Goal: Task Accomplishment & Management: Manage account settings

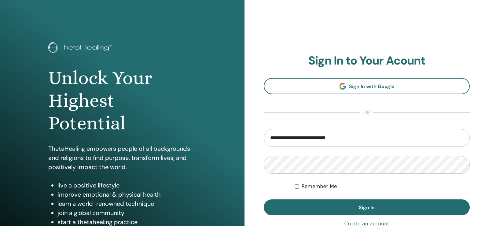
type input "**********"
click at [264, 199] on button "Sign In" at bounding box center [367, 207] width 206 height 16
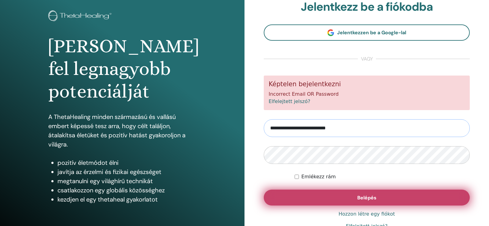
scroll to position [68, 0]
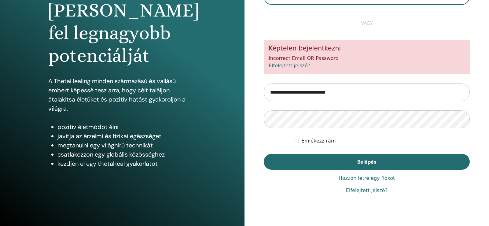
click at [373, 191] on link "Elfelejtett jelszó?" at bounding box center [367, 190] width 42 height 7
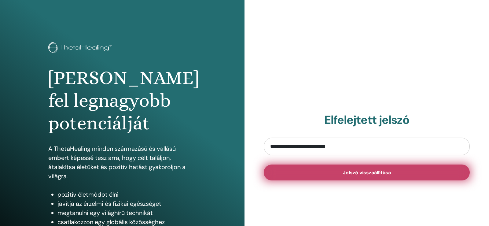
type input "**********"
click at [365, 174] on span "Jelszó visszaállítása" at bounding box center [367, 172] width 48 height 6
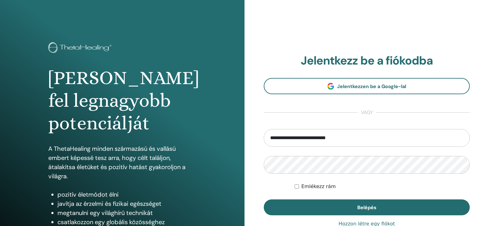
type input "**********"
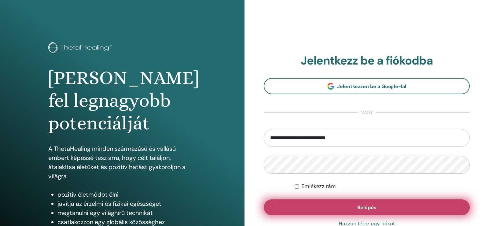
click at [359, 205] on span "Belépés" at bounding box center [366, 207] width 19 height 6
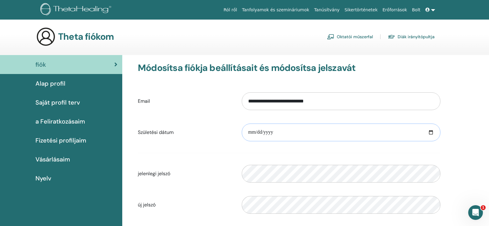
drag, startPoint x: 290, startPoint y: 131, endPoint x: 296, endPoint y: 131, distance: 5.5
click at [296, 132] on input "date" at bounding box center [341, 132] width 199 height 18
type input "**********"
click at [332, 127] on input "**********" at bounding box center [341, 132] width 199 height 18
click at [297, 160] on form "**********" at bounding box center [289, 168] width 303 height 161
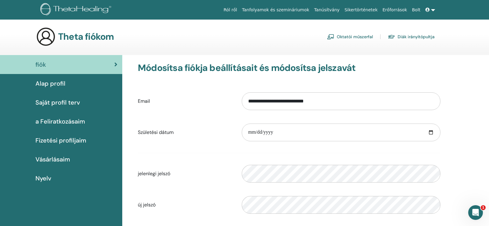
click at [50, 177] on span "Nyelv" at bounding box center [43, 178] width 16 height 9
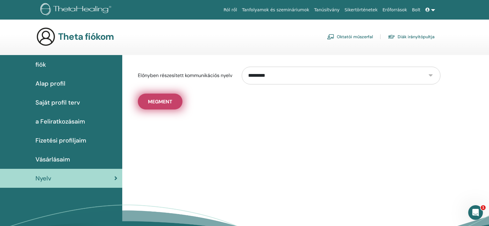
click at [167, 103] on span "Megment" at bounding box center [160, 101] width 24 height 6
click at [158, 98] on button "Megment" at bounding box center [160, 102] width 45 height 16
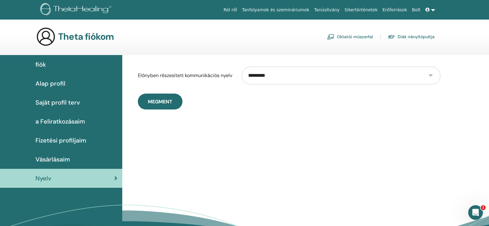
click at [68, 103] on span "Saját profil terv" at bounding box center [57, 102] width 45 height 9
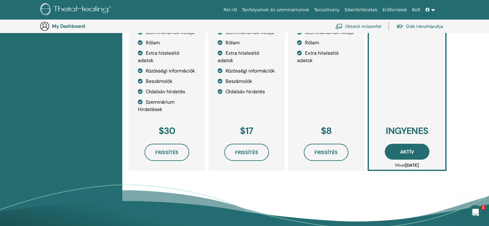
scroll to position [263, 0]
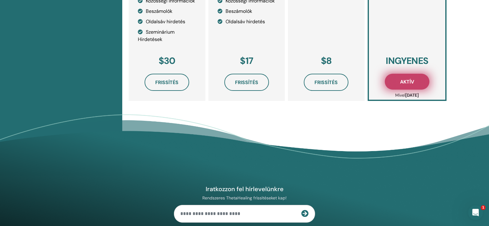
click at [410, 82] on span "Aktív" at bounding box center [407, 82] width 14 height 6
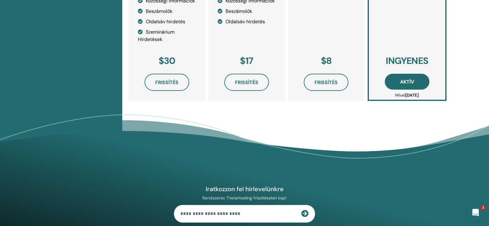
scroll to position [138, 0]
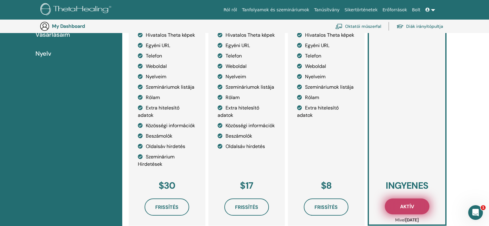
click at [407, 206] on span "Aktív" at bounding box center [407, 206] width 14 height 6
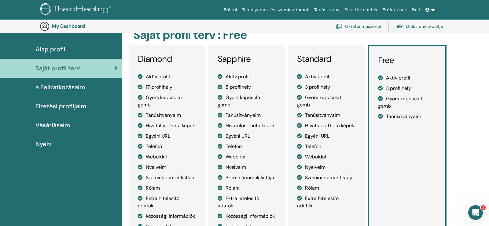
scroll to position [45, 0]
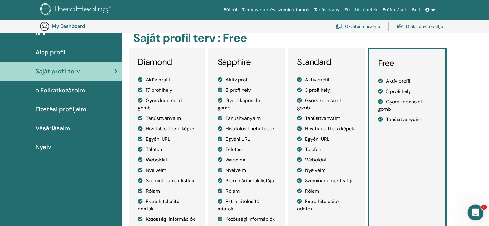
click at [474, 212] on icon "Intercom üzenőfelület megnyitása" at bounding box center [475, 212] width 10 height 10
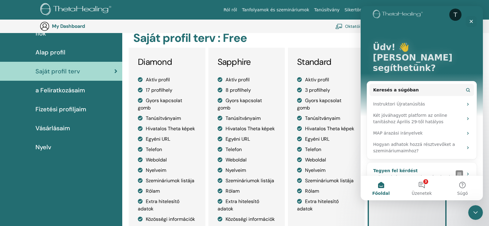
scroll to position [10, 0]
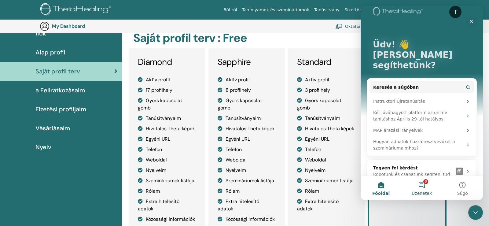
click at [424, 187] on button "3 Üzenetek" at bounding box center [421, 188] width 41 height 24
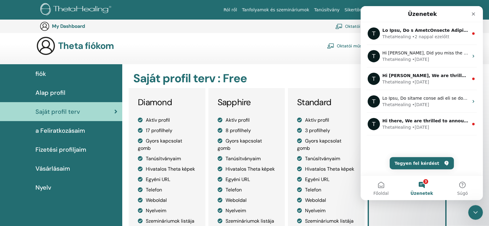
scroll to position [0, 0]
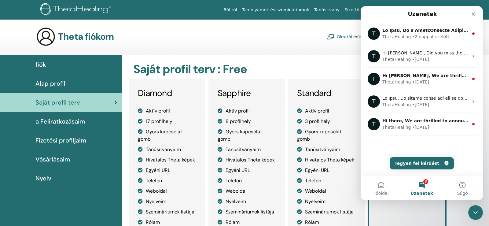
click at [61, 83] on span "Alap profil" at bounding box center [50, 83] width 30 height 9
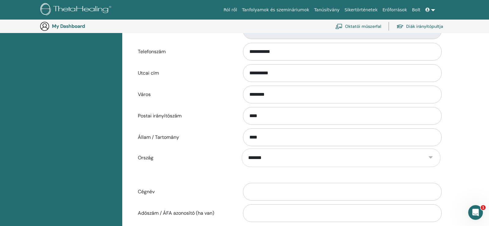
scroll to position [201, 0]
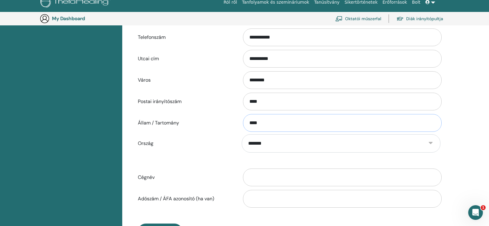
click at [266, 123] on input "****" at bounding box center [342, 123] width 199 height 18
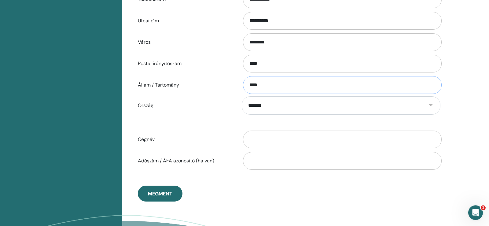
scroll to position [294, 0]
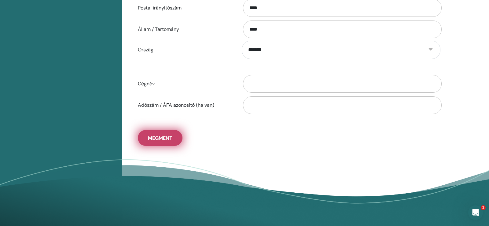
click at [156, 137] on span "Megment" at bounding box center [160, 138] width 24 height 6
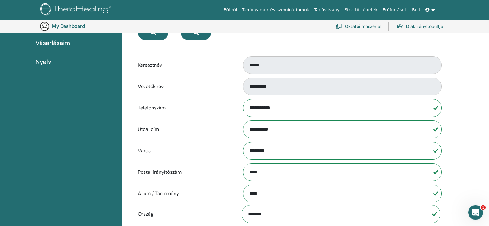
scroll to position [0, 0]
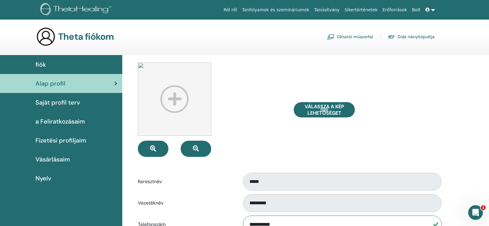
click at [171, 97] on img at bounding box center [174, 98] width 73 height 73
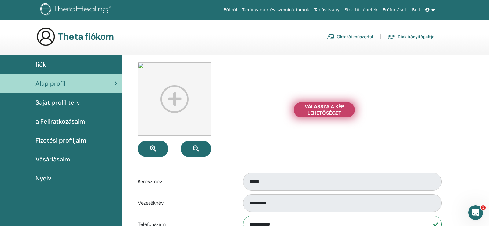
click at [325, 114] on span "Válassza a Kép lehetőséget" at bounding box center [324, 109] width 46 height 13
click at [325, 112] on input "Válassza a Kép lehetőséget" at bounding box center [324, 110] width 8 height 4
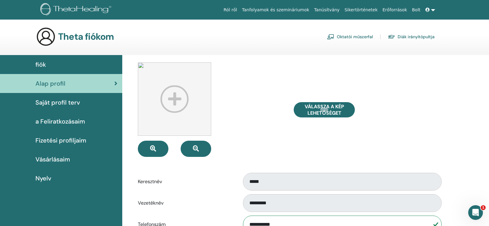
click at [67, 140] on span "Fizetési profiljaim" at bounding box center [60, 140] width 51 height 9
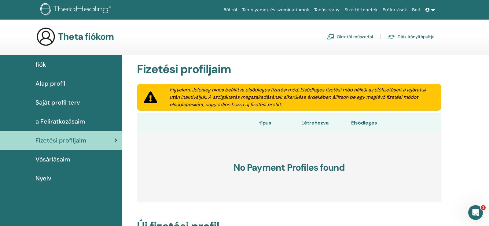
click at [422, 37] on link "Diák irányítópultja" at bounding box center [411, 37] width 47 height 10
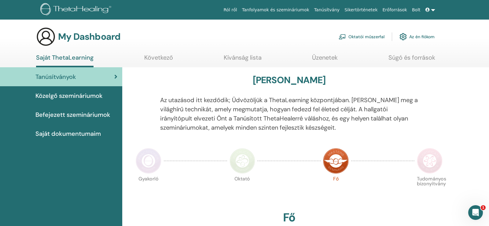
click at [332, 10] on link "Tanúsítvány" at bounding box center [327, 9] width 30 height 11
